Goal: Task Accomplishment & Management: Complete application form

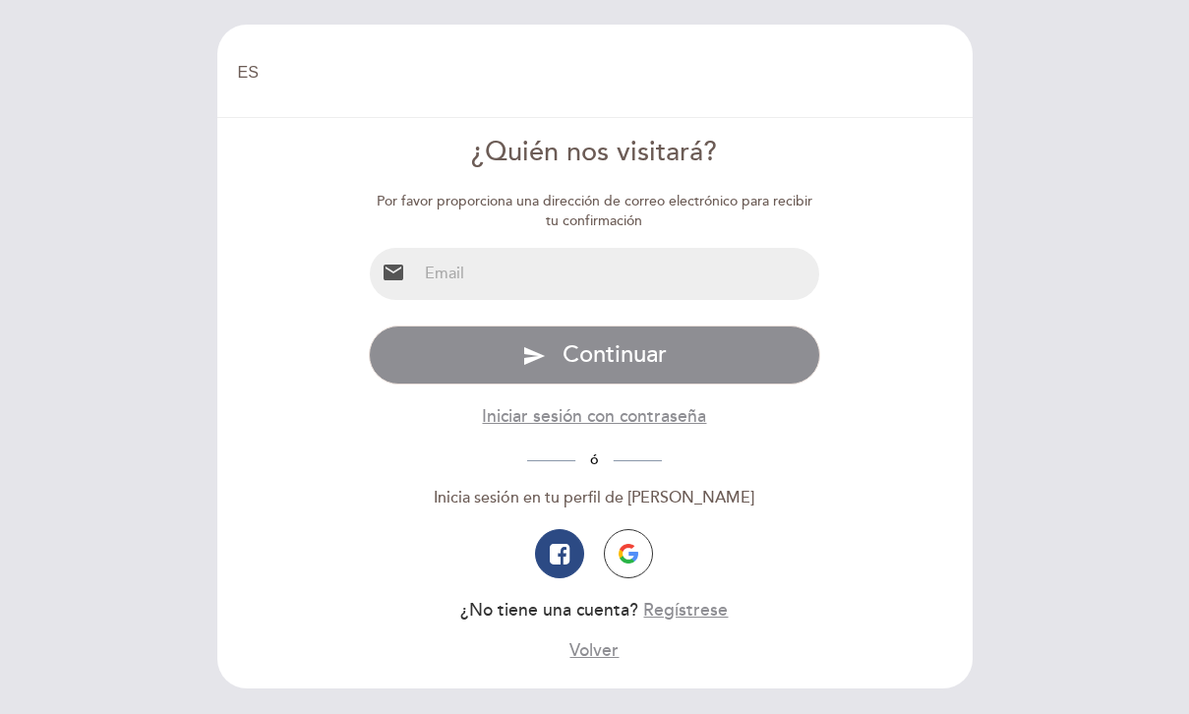
select select "es"
click at [590, 288] on input "email" at bounding box center [618, 274] width 402 height 52
type input "[EMAIL_ADDRESS][DOMAIN_NAME]"
click at [855, 381] on form "¿Quién nos visitará? Por favor proporciona una dirección de correo electrónico …" at bounding box center [594, 398] width 727 height 529
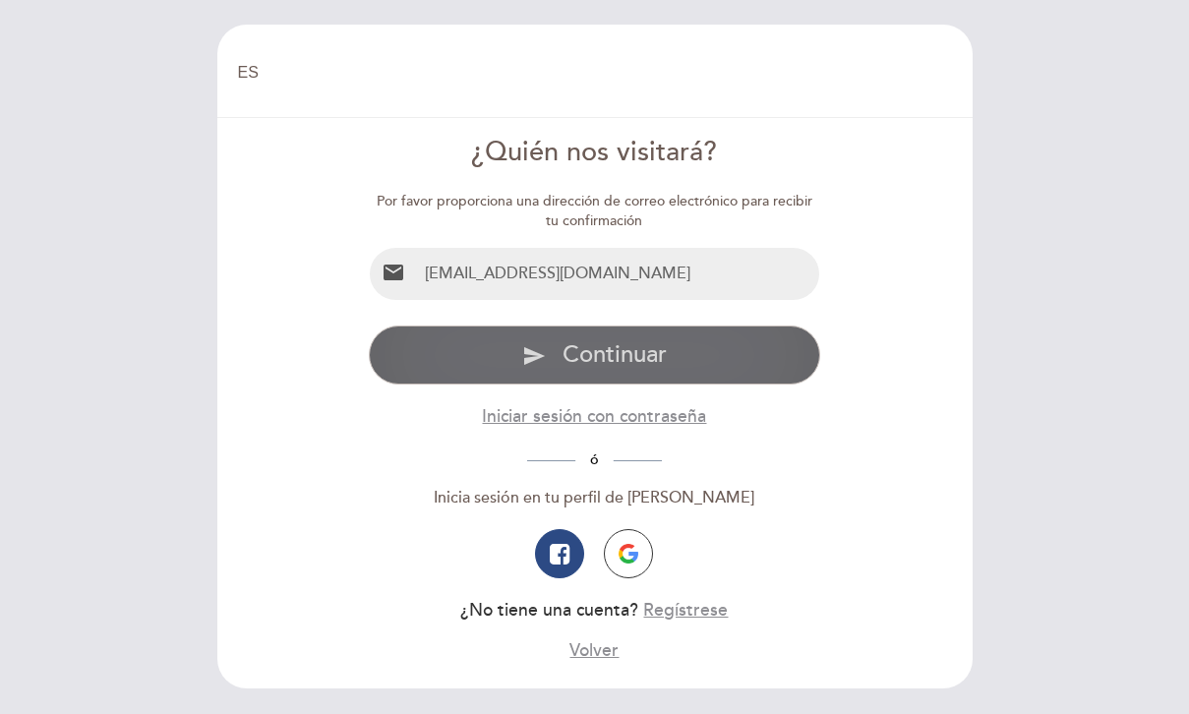
click at [726, 365] on button "send Continuar" at bounding box center [594, 354] width 451 height 59
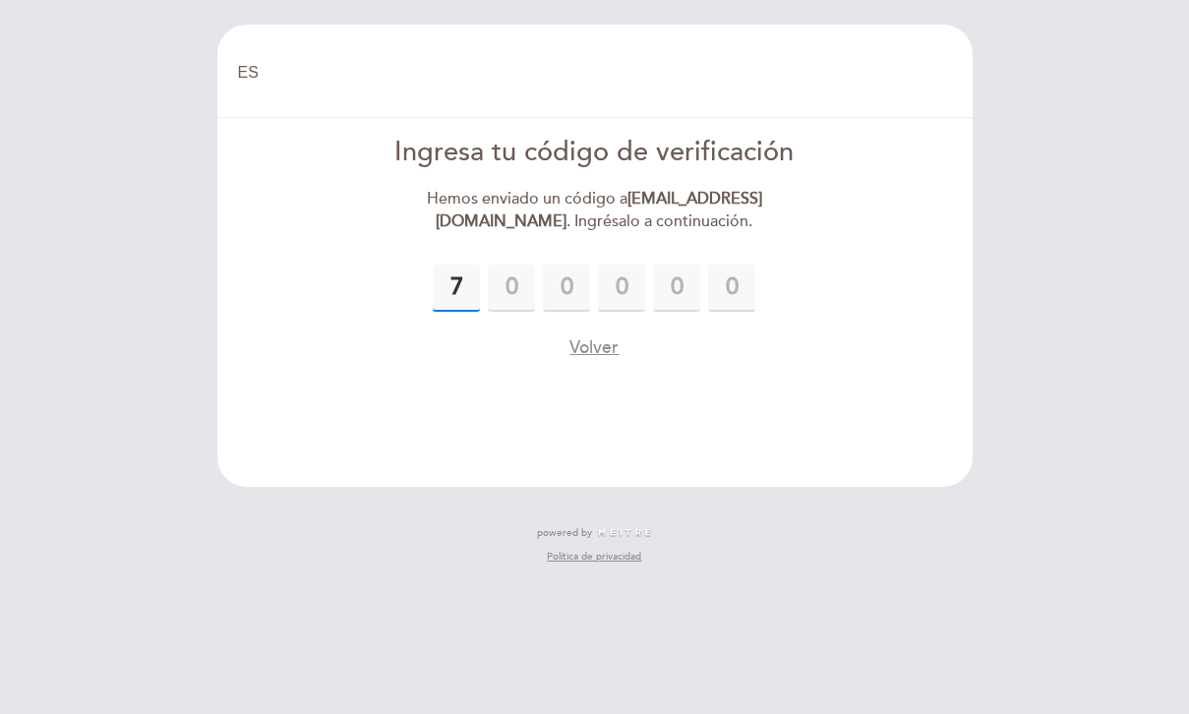
type input "7"
type input "0"
type input "2"
type input "1"
type input "7"
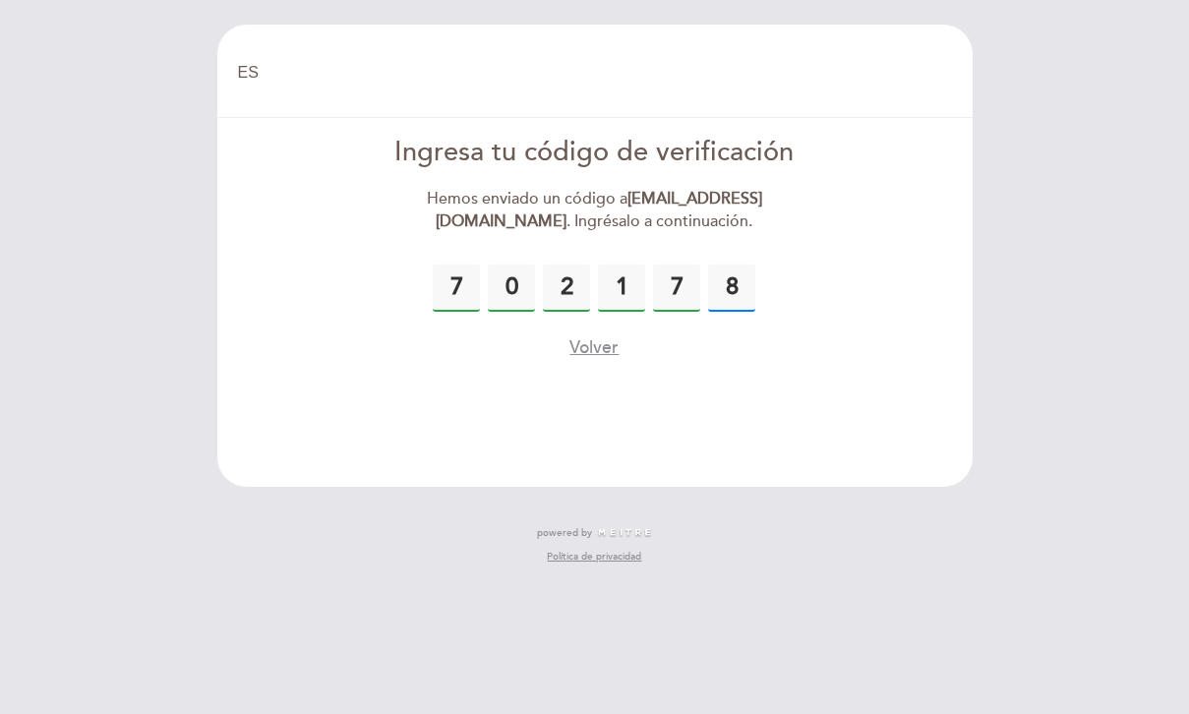
type input "8"
